Goal: Information Seeking & Learning: Compare options

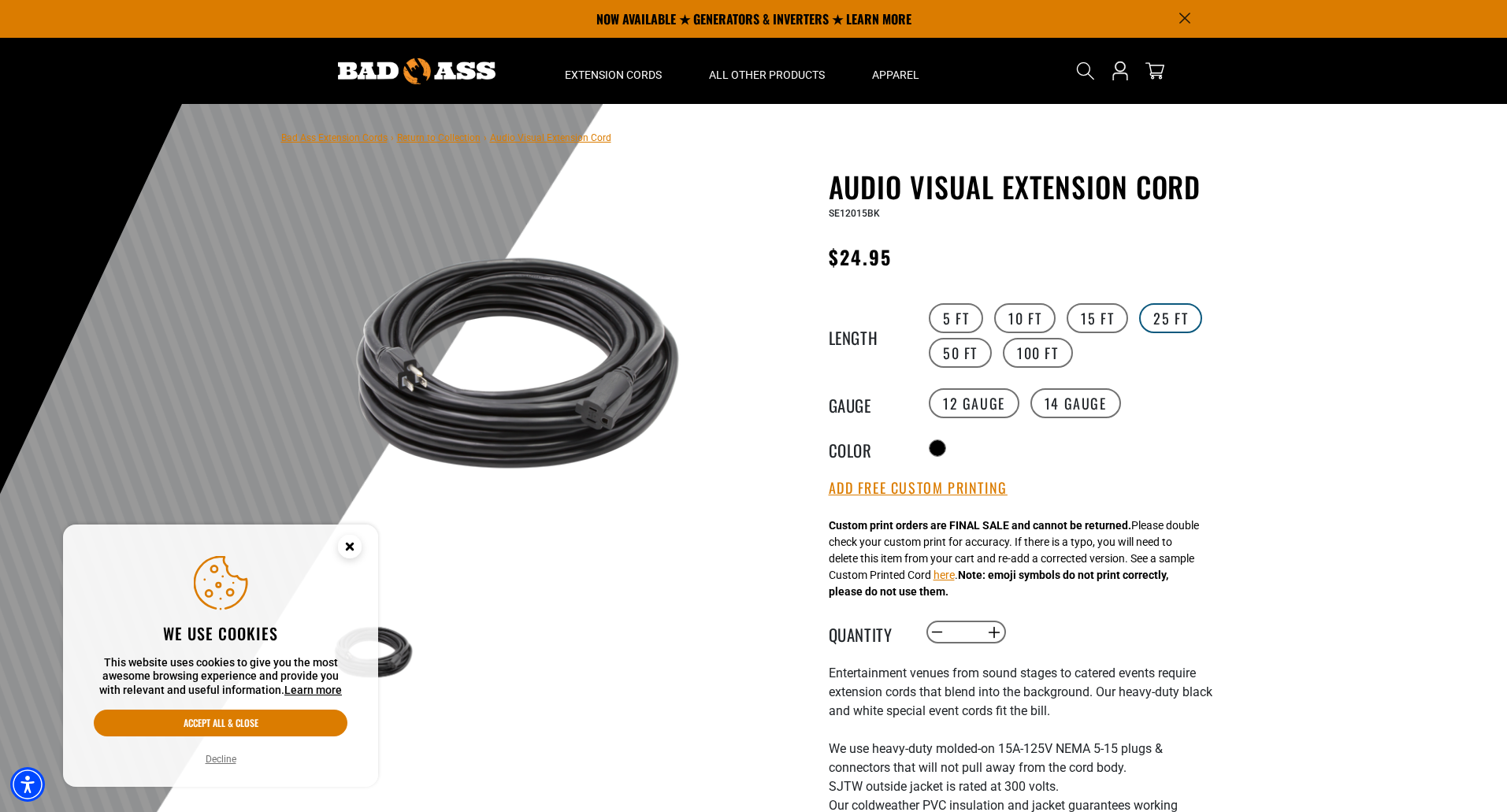
click at [1169, 313] on label "25 FT" at bounding box center [1170, 318] width 63 height 30
click at [1077, 398] on label "14 Gauge" at bounding box center [1076, 404] width 91 height 30
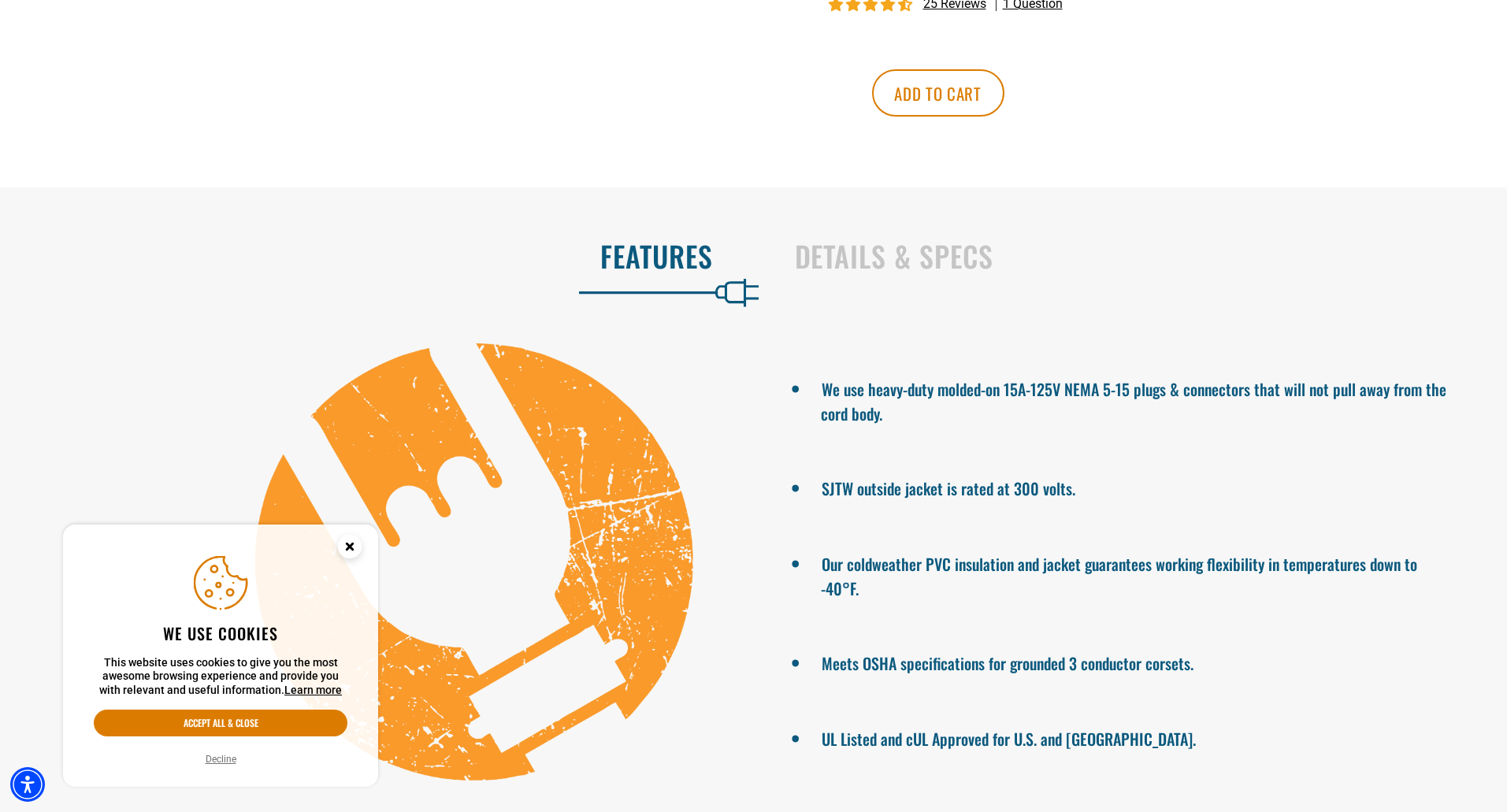
scroll to position [1024, 0]
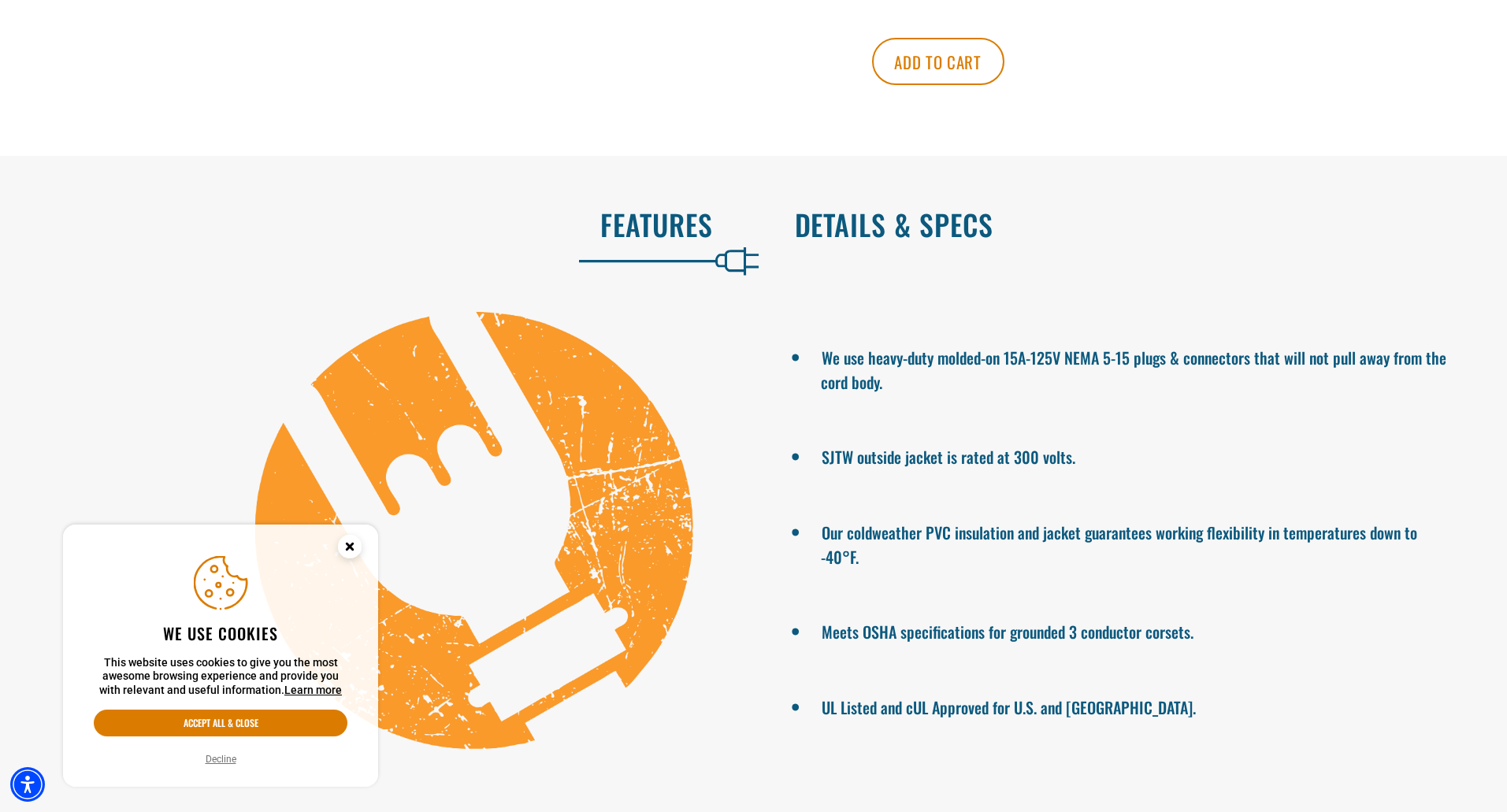
click at [929, 240] on h2 "Details & Specs" at bounding box center [1135, 224] width 680 height 33
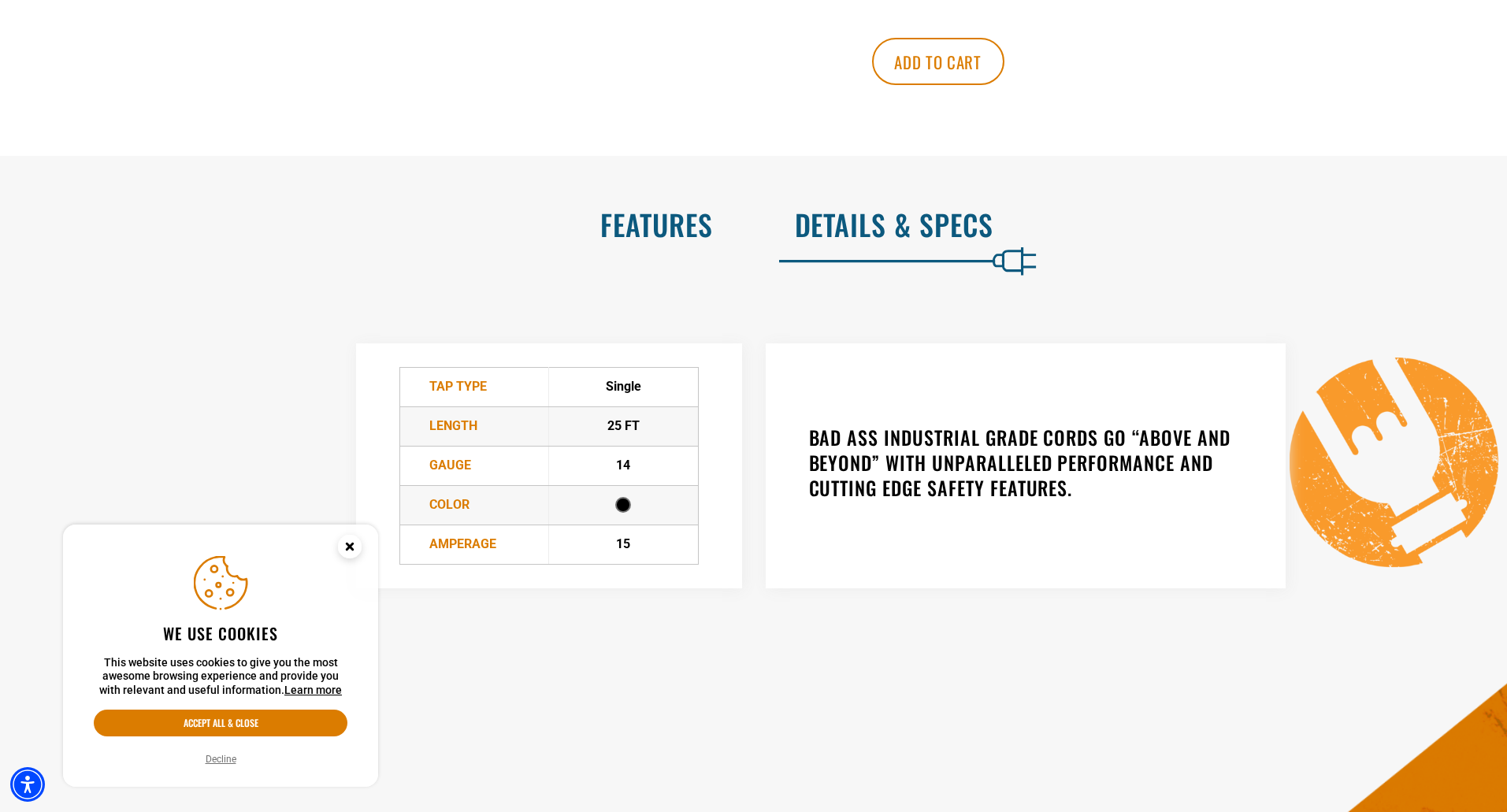
click at [686, 227] on h2 "Features" at bounding box center [373, 224] width 680 height 33
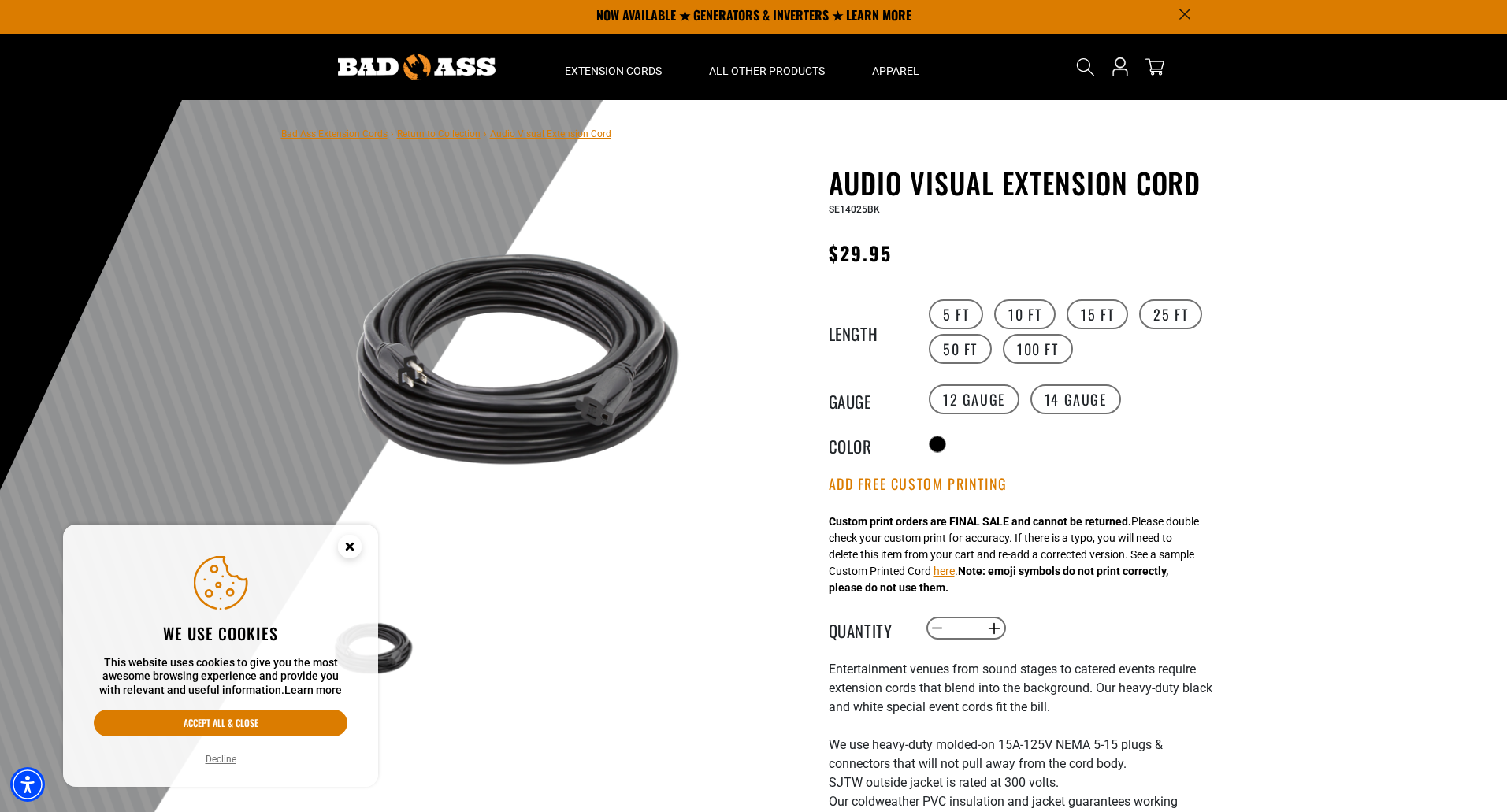
scroll to position [0, 0]
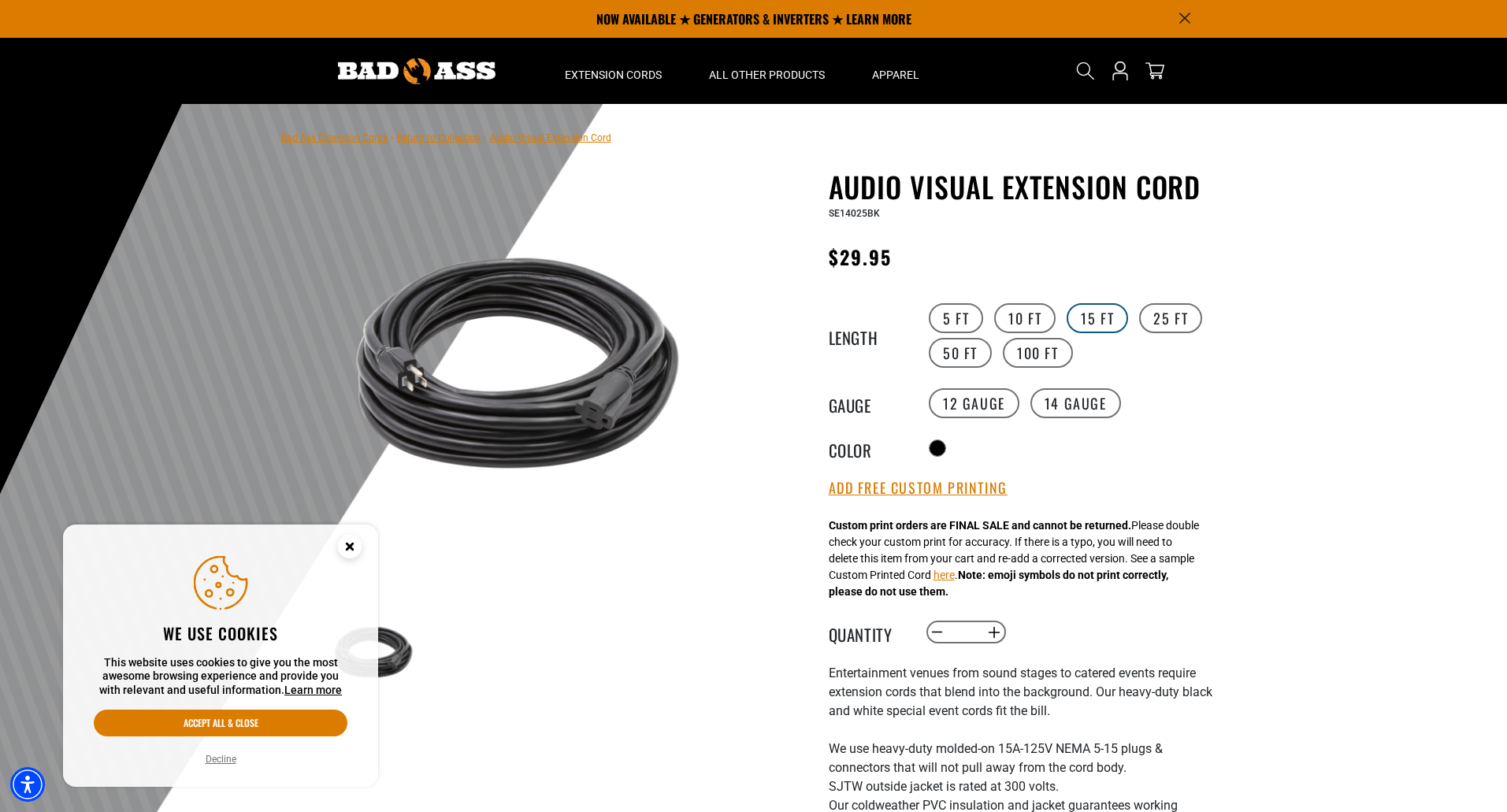
click at [1113, 310] on label "15 FT" at bounding box center [1097, 318] width 61 height 30
click at [1193, 448] on div "Radio button" at bounding box center [1069, 448] width 290 height 25
click at [1096, 312] on label "15 FT" at bounding box center [1097, 318] width 61 height 30
click at [1040, 322] on label "10 FT" at bounding box center [1025, 318] width 61 height 30
click at [966, 307] on label "5 FT" at bounding box center [956, 318] width 55 height 30
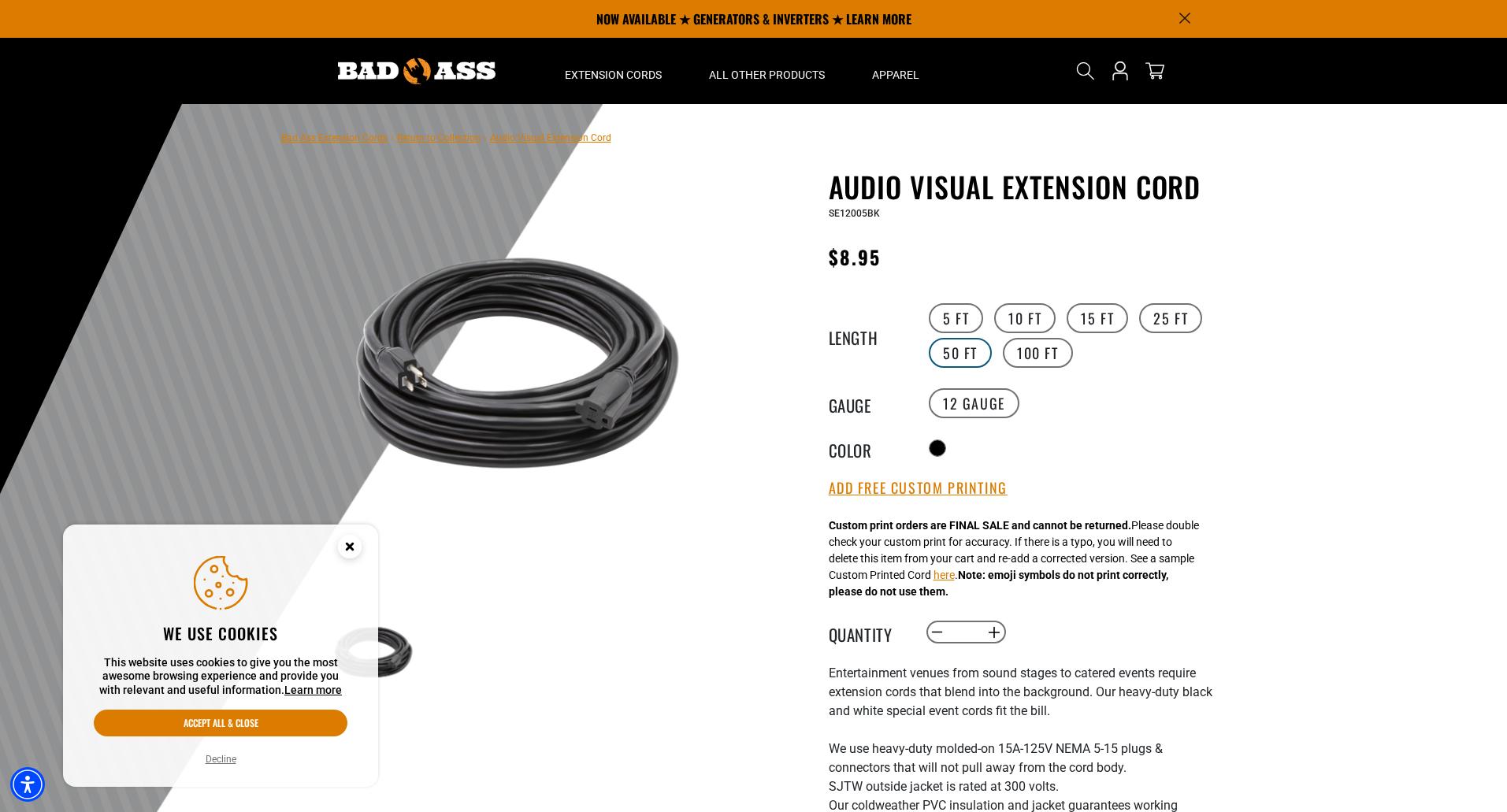
click at [964, 350] on label "50 FT" at bounding box center [960, 353] width 63 height 30
